Goal: Information Seeking & Learning: Learn about a topic

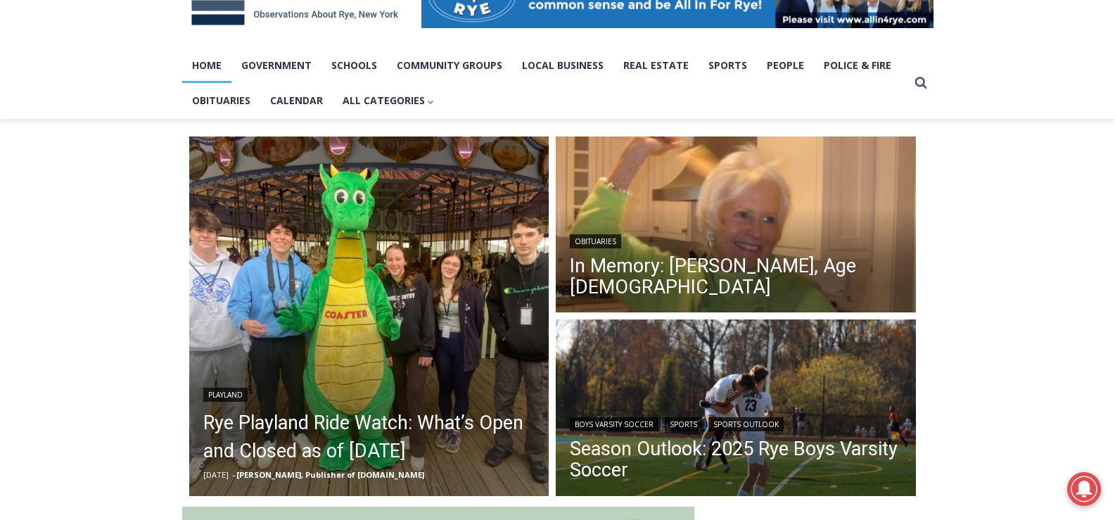
scroll to position [281, 0]
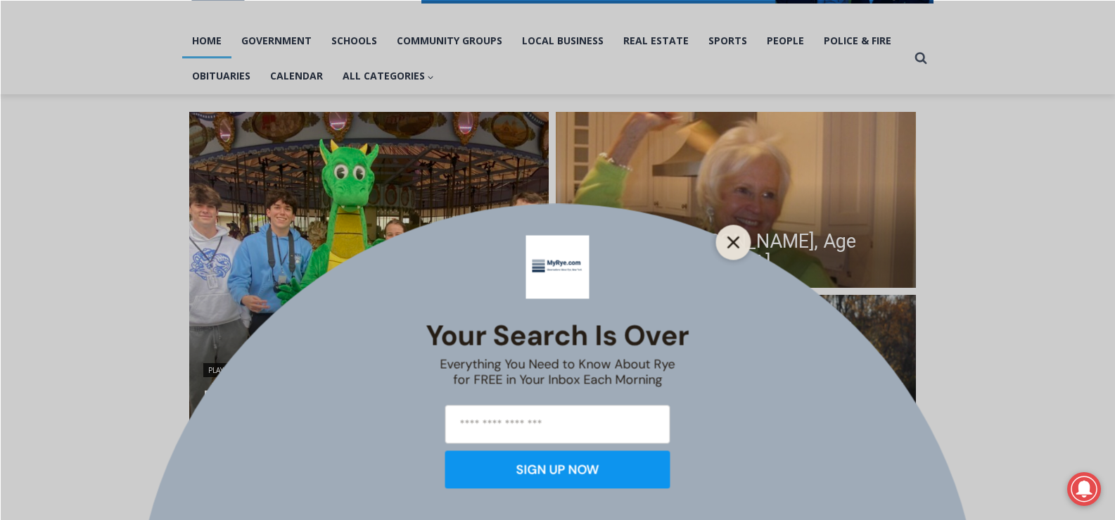
click at [728, 241] on icon "Close" at bounding box center [733, 242] width 13 height 13
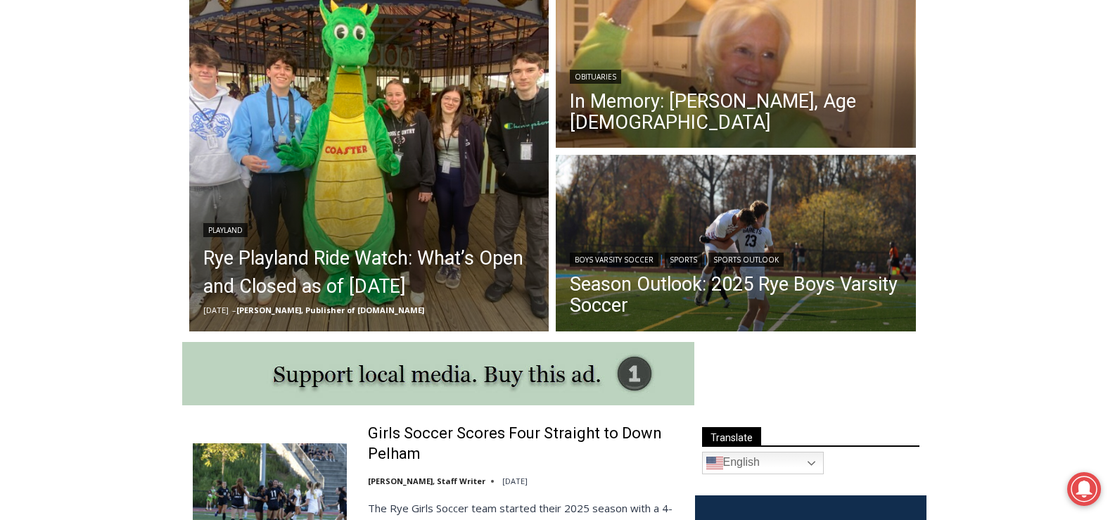
scroll to position [422, 0]
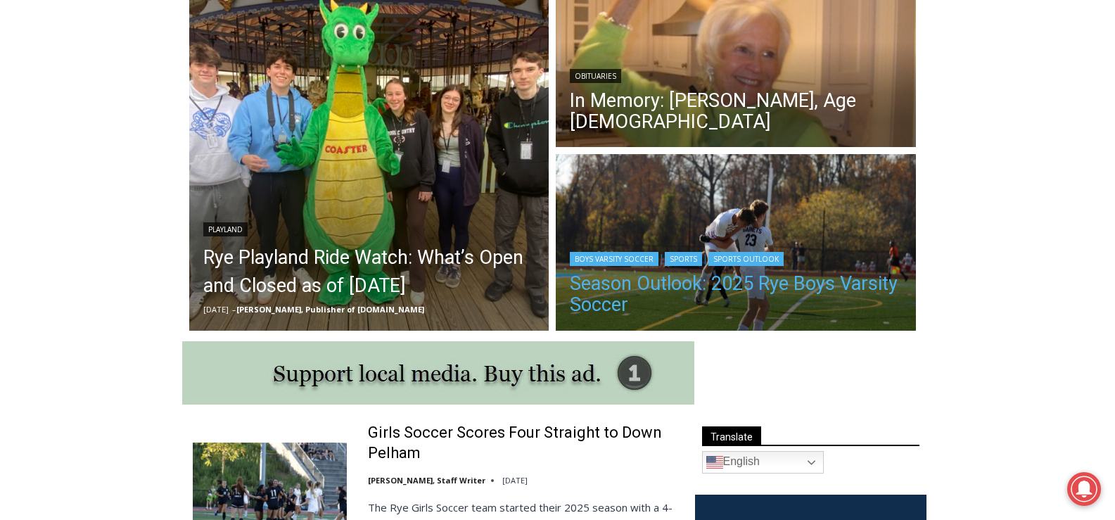
click at [710, 288] on link "Season Outlook: 2025 Rye Boys Varsity Soccer" at bounding box center [736, 294] width 332 height 42
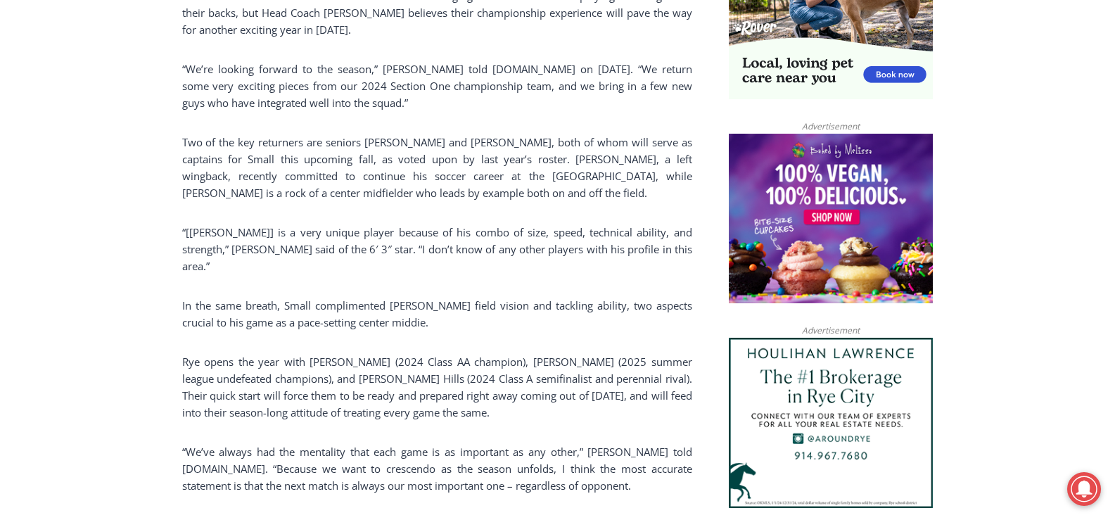
scroll to position [1031, 0]
